Goal: Find specific page/section: Find specific page/section

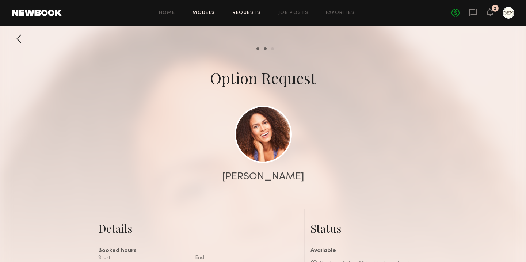
click at [214, 13] on link "Models" at bounding box center [203, 13] width 22 height 5
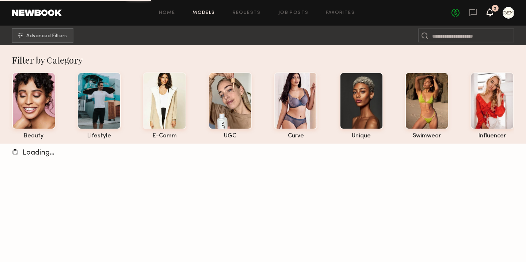
click at [492, 13] on icon at bounding box center [490, 11] width 6 height 5
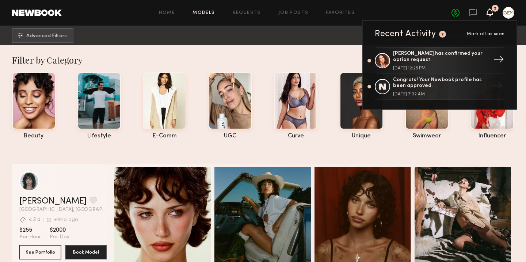
click at [420, 55] on div "[PERSON_NAME] has confirmed your option request." at bounding box center [440, 57] width 95 height 12
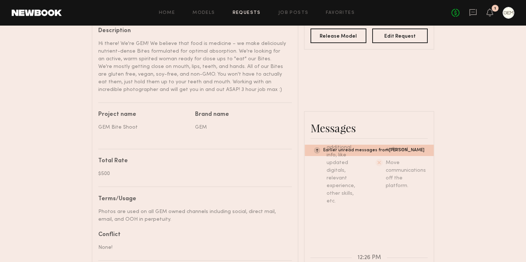
scroll to position [327, 0]
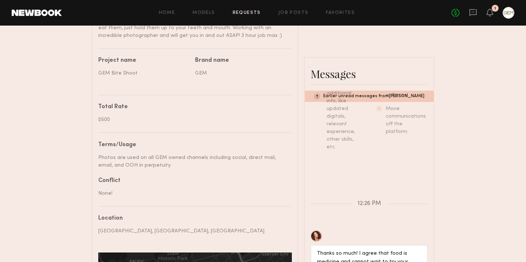
click at [326, 97] on div "Earlier unread messages from [PERSON_NAME]" at bounding box center [368, 96] width 129 height 11
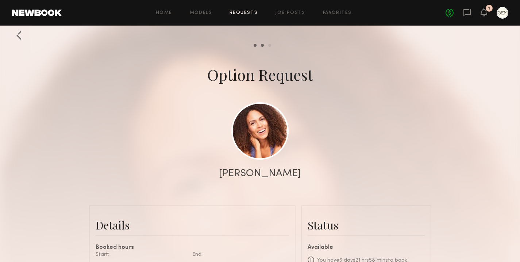
scroll to position [0, 0]
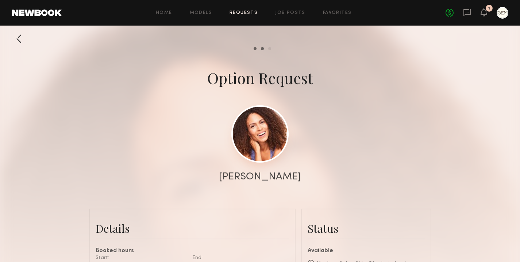
click at [251, 148] on link at bounding box center [259, 133] width 57 height 57
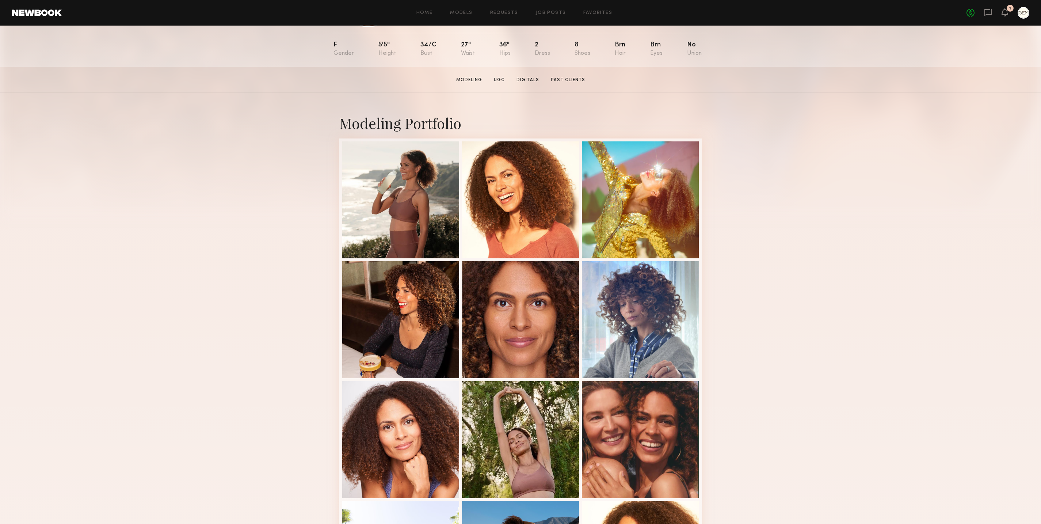
scroll to position [159, 0]
